Goal: Information Seeking & Learning: Learn about a topic

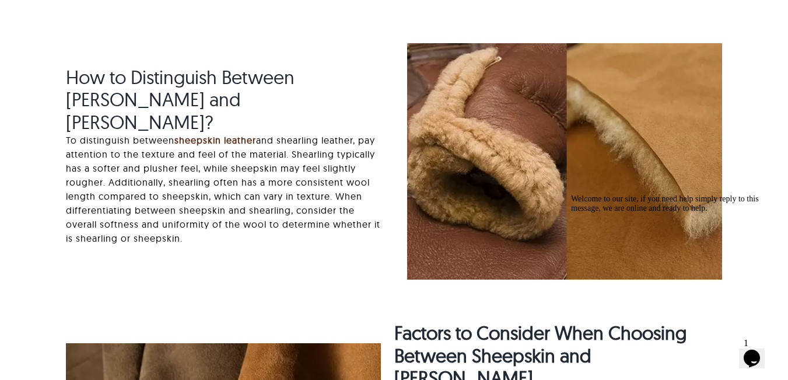
scroll to position [1924, 0]
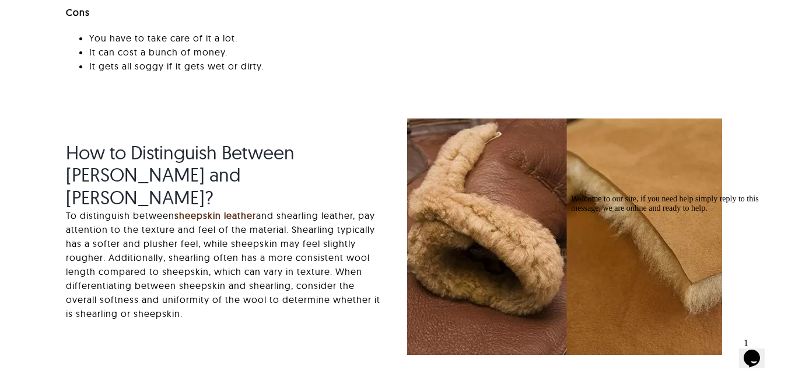
drag, startPoint x: 67, startPoint y: 160, endPoint x: 244, endPoint y: 306, distance: 229.9
click at [244, 306] on div "How to Distinguish Between [PERSON_NAME] and [PERSON_NAME]? To distinguish betw…" at bounding box center [223, 236] width 315 height 191
copy div "How to Distinguish Between [PERSON_NAME] and [PERSON_NAME]? To distinguish betw…"
click at [318, 315] on div "How to Distinguish Between [PERSON_NAME] and [PERSON_NAME]? To distinguish betw…" at bounding box center [223, 236] width 315 height 191
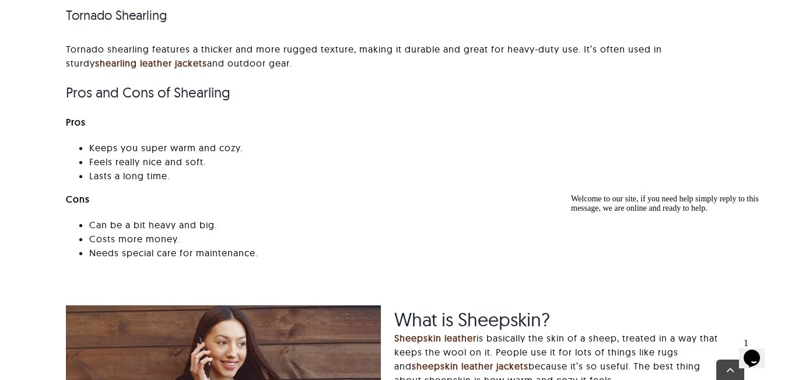
scroll to position [1108, 0]
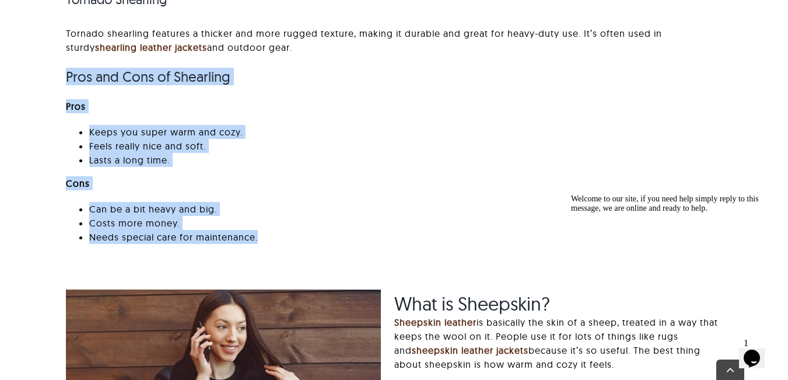
drag, startPoint x: 64, startPoint y: 75, endPoint x: 269, endPoint y: 235, distance: 260.1
click at [269, 235] on div "[PERSON_NAME] [PERSON_NAME] shearling comes from Merino sheep, which are famous…" at bounding box center [394, 38] width 682 height 429
copy div "Pros and Cons of Shearling Pros Keeps you super warm and cozy. Feels really nic…"
click at [393, 185] on p "Cons" at bounding box center [393, 183] width 655 height 14
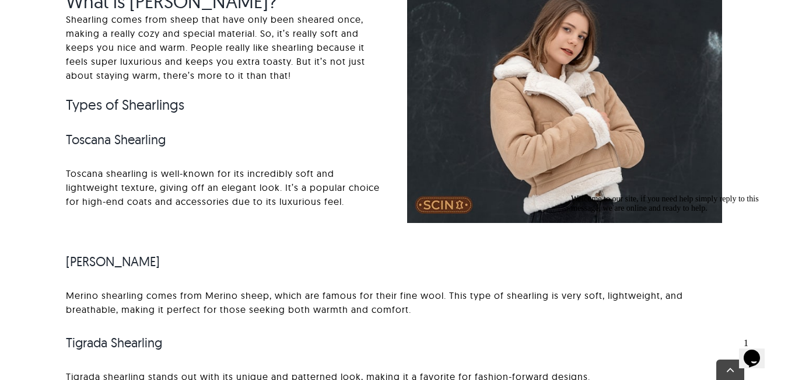
scroll to position [700, 0]
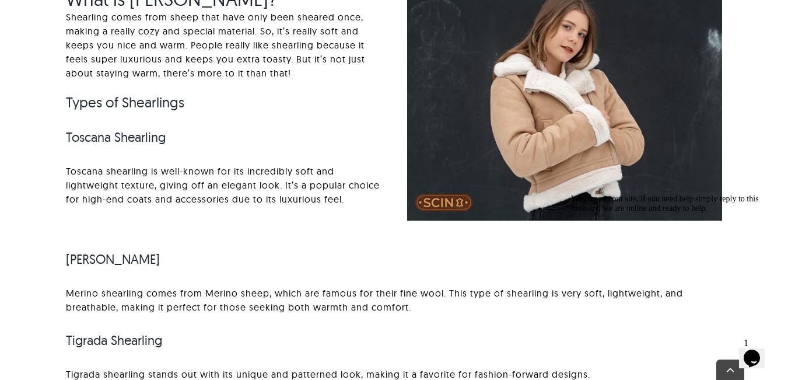
drag, startPoint x: 763, startPoint y: 236, endPoint x: 1302, endPoint y: 429, distance: 571.8
click at [571, 194] on icon "Chat attention grabber" at bounding box center [571, 194] width 0 height 0
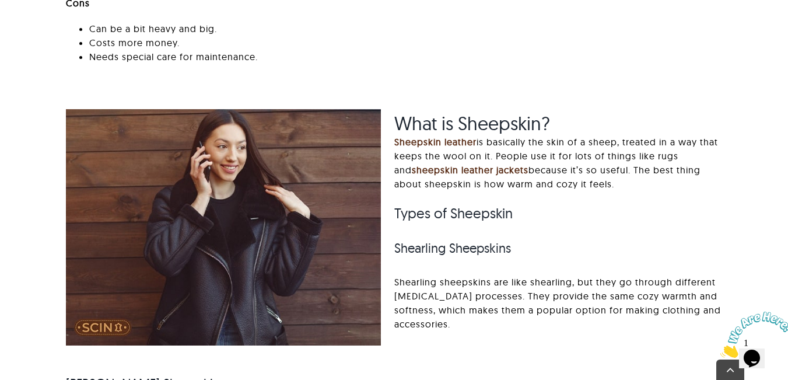
scroll to position [1400, 0]
